Goal: Navigation & Orientation: Find specific page/section

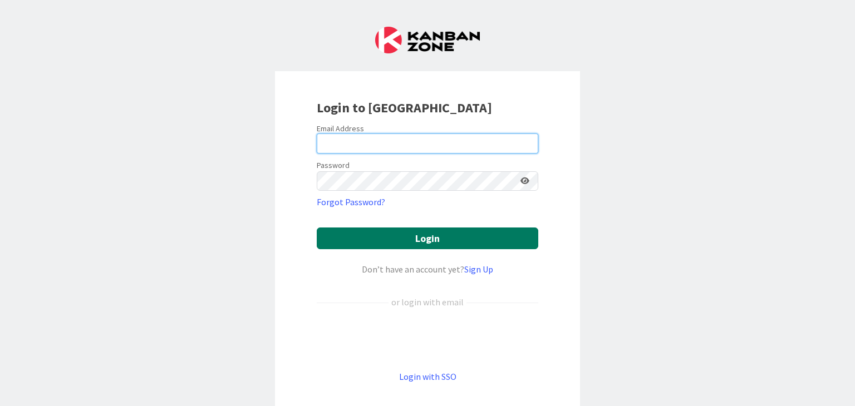
type input "[PERSON_NAME][EMAIL_ADDRESS][DOMAIN_NAME]"
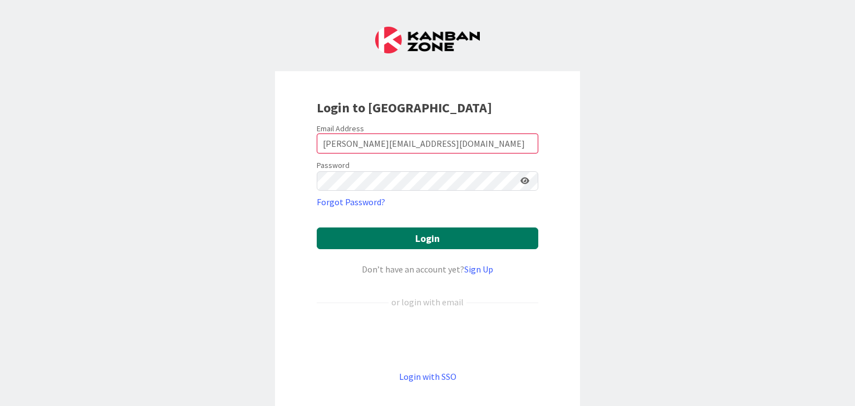
click at [468, 239] on button "Login" at bounding box center [428, 239] width 222 height 22
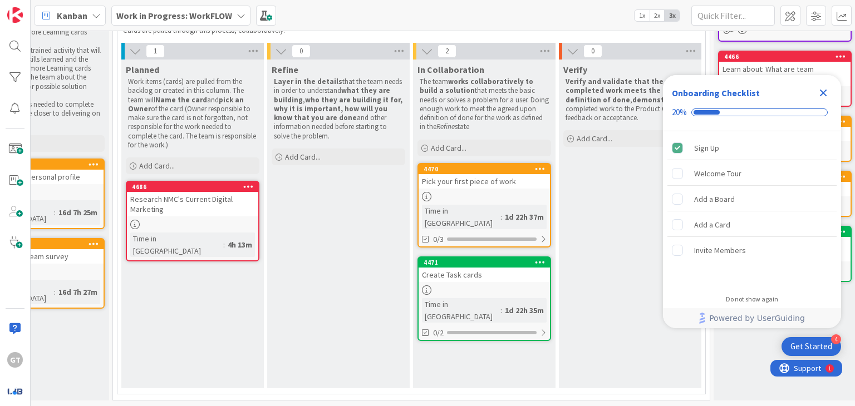
click at [177, 205] on div "Research NMC's Current Digital Marketing" at bounding box center [192, 204] width 131 height 25
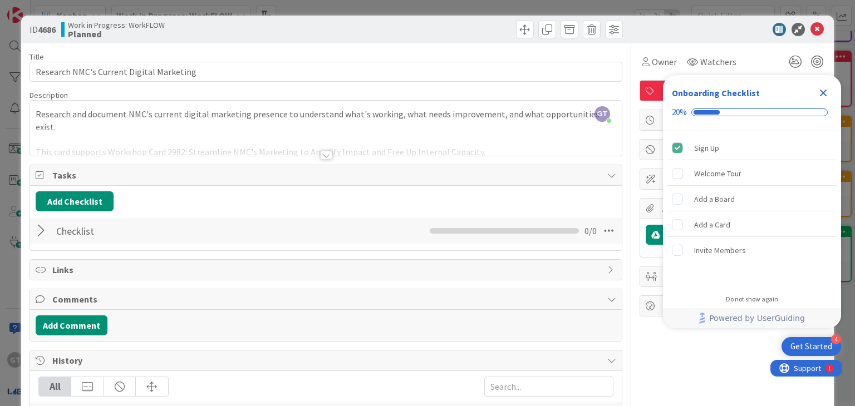
click at [324, 156] on div at bounding box center [326, 155] width 12 height 9
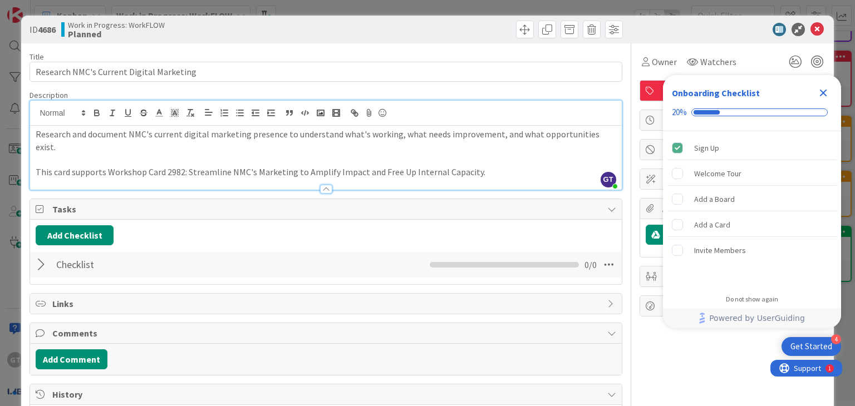
click at [826, 85] on div "Close Checklist" at bounding box center [824, 93] width 18 height 18
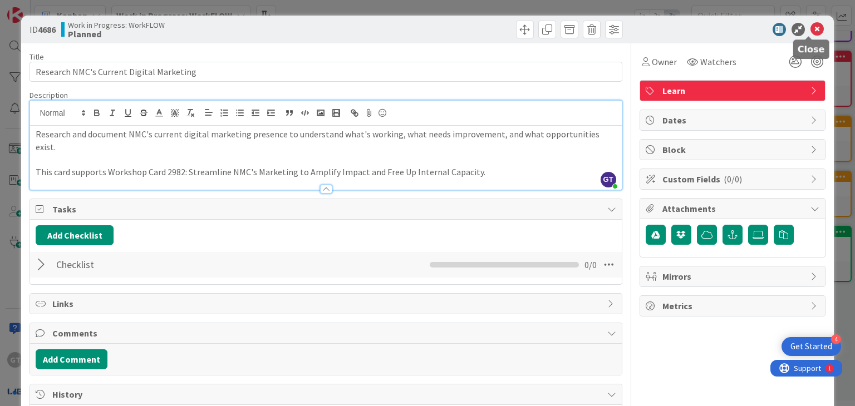
click at [811, 24] on icon at bounding box center [817, 29] width 13 height 13
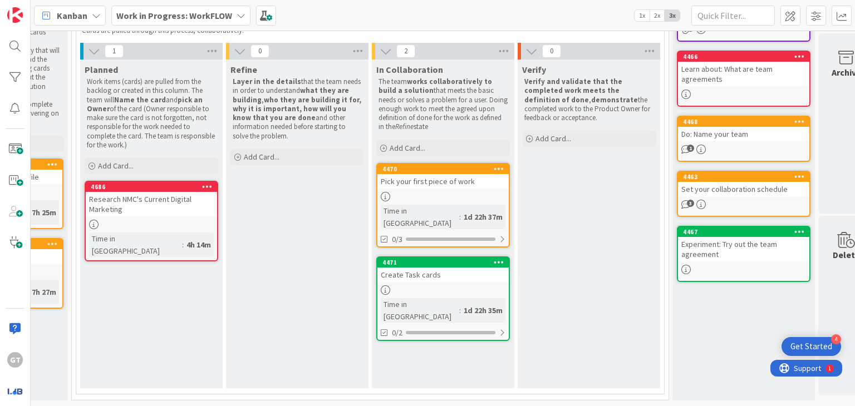
scroll to position [117, 256]
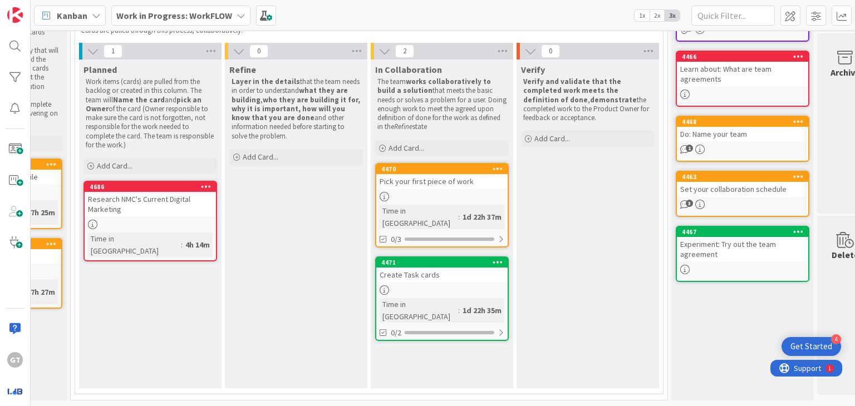
click at [477, 192] on div at bounding box center [441, 196] width 131 height 9
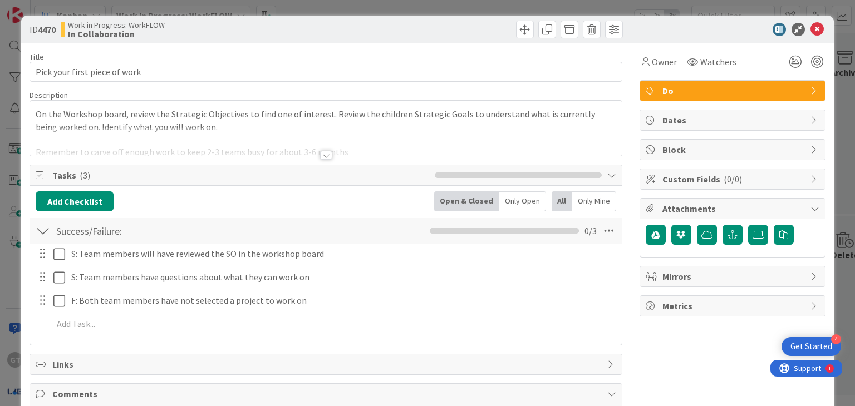
click at [325, 152] on div at bounding box center [326, 155] width 12 height 9
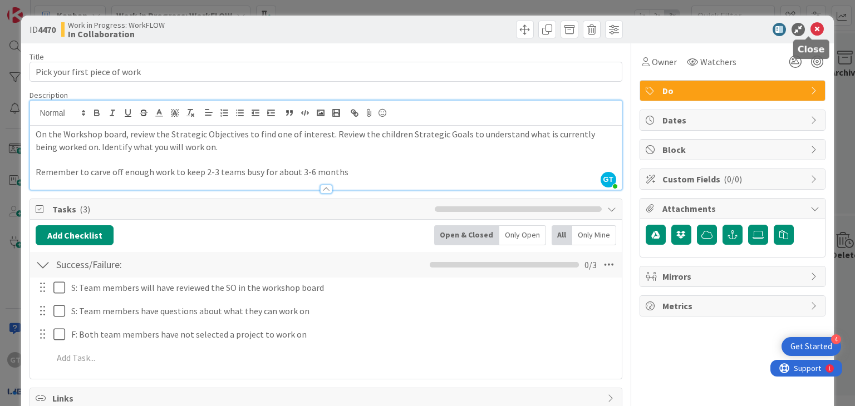
click at [812, 28] on icon at bounding box center [817, 29] width 13 height 13
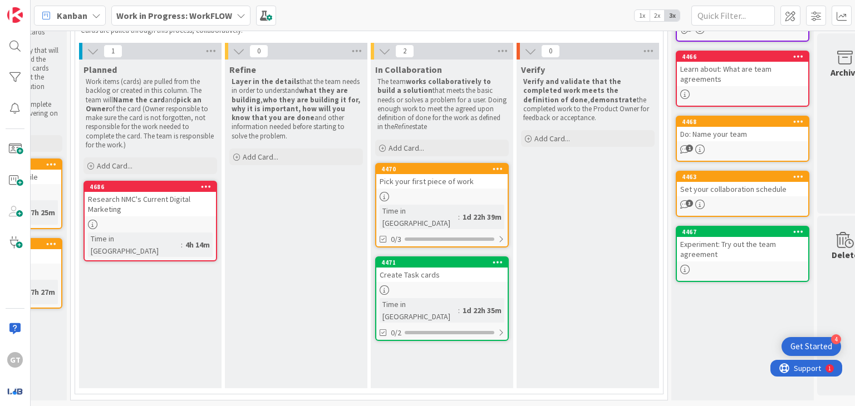
click at [447, 277] on link "4471 Create Task cards Time in Column : 1d 22h 35m 0/2" at bounding box center [442, 299] width 134 height 85
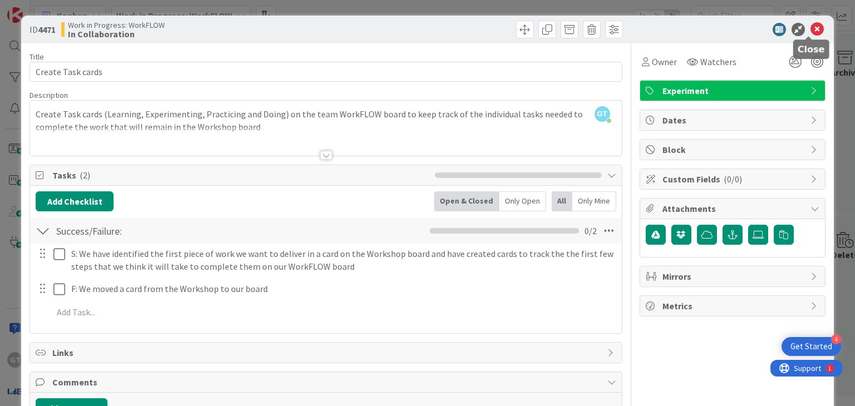
click at [811, 27] on icon at bounding box center [817, 29] width 13 height 13
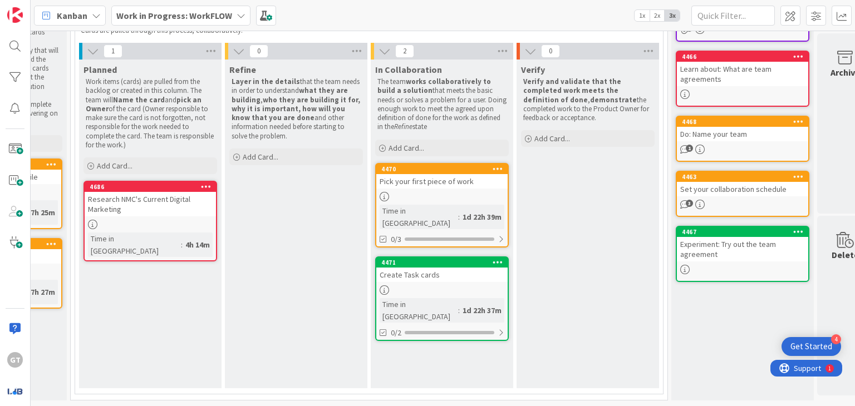
scroll to position [0, 256]
